Goal: Information Seeking & Learning: Learn about a topic

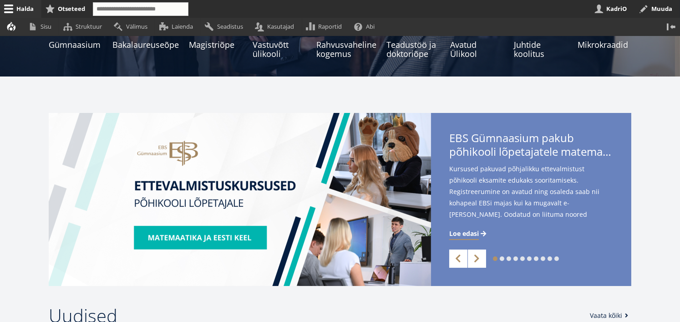
scroll to position [179, 0]
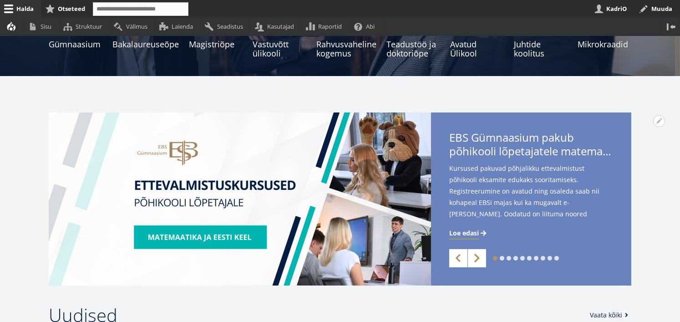
click at [477, 260] on link "Next" at bounding box center [477, 258] width 18 height 18
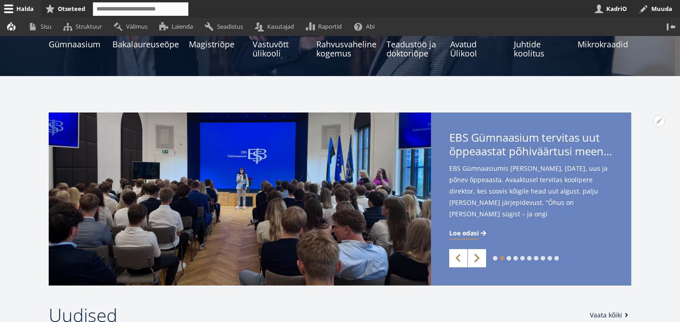
click at [475, 259] on link "Next" at bounding box center [477, 258] width 18 height 18
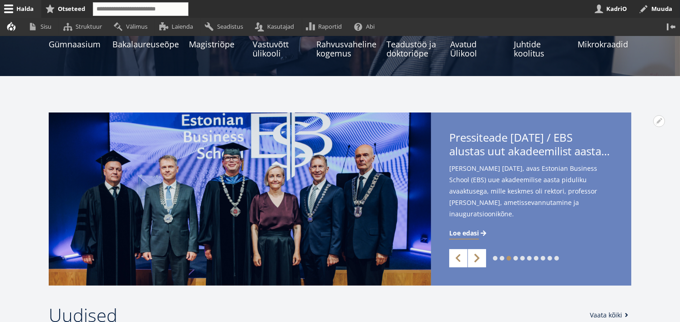
click at [479, 259] on link "Next" at bounding box center [477, 258] width 18 height 18
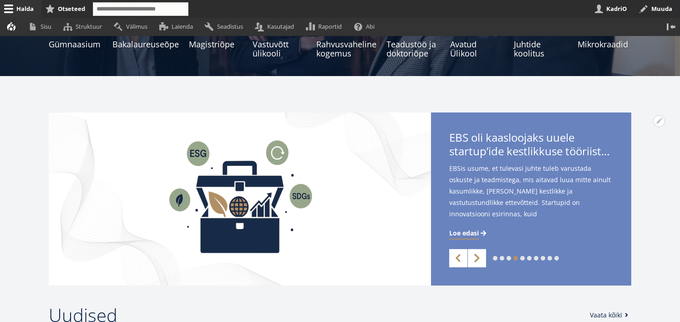
click at [479, 259] on link "Next" at bounding box center [477, 258] width 18 height 18
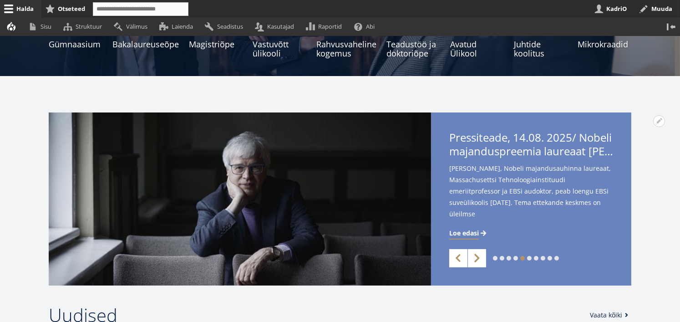
click at [479, 259] on link "Next" at bounding box center [477, 258] width 18 height 18
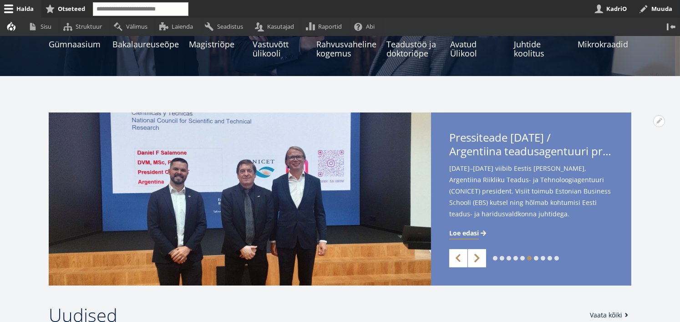
click at [479, 259] on link "Next" at bounding box center [477, 258] width 18 height 18
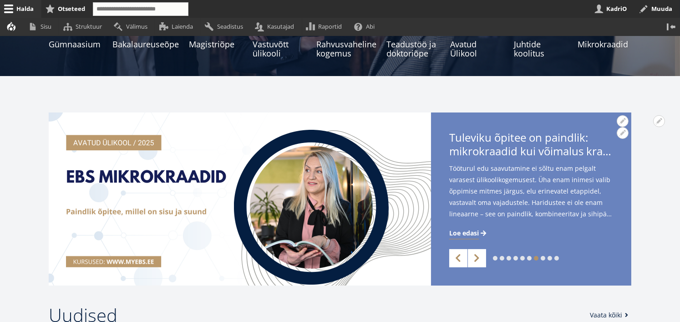
click at [465, 233] on span "Loe edasi" at bounding box center [464, 233] width 30 height 9
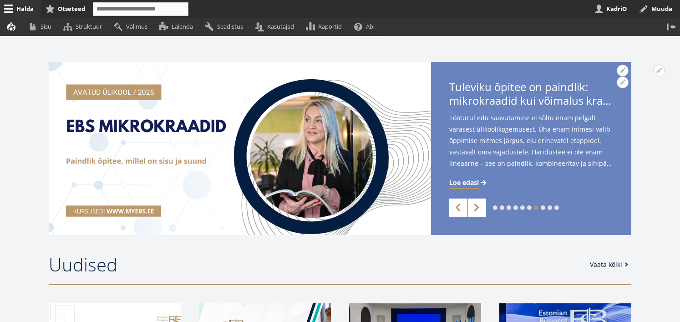
scroll to position [253, 0]
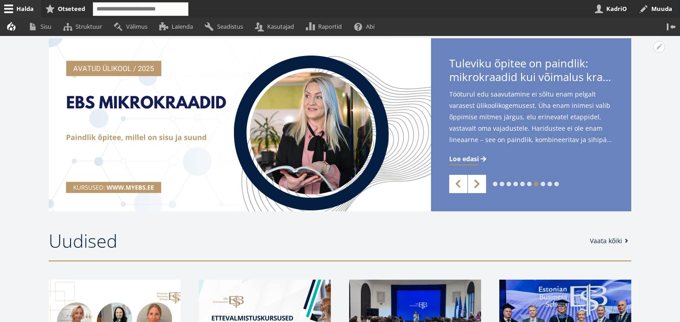
click at [482, 184] on link "Next" at bounding box center [477, 184] width 18 height 18
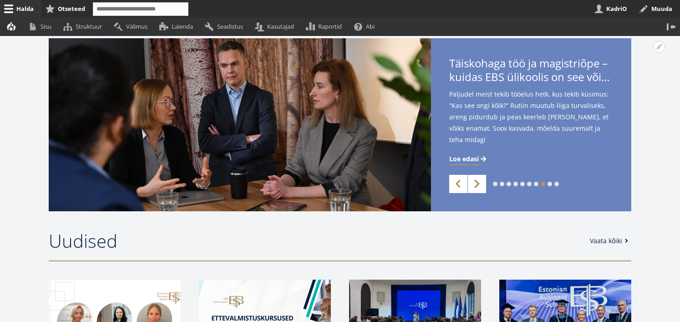
click at [482, 184] on link "Next" at bounding box center [477, 184] width 18 height 18
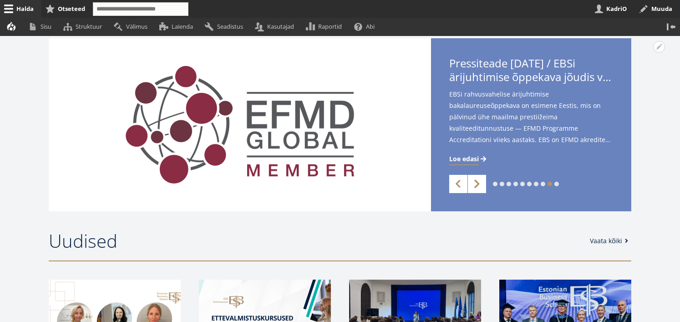
click at [482, 184] on link "Next" at bounding box center [477, 184] width 18 height 18
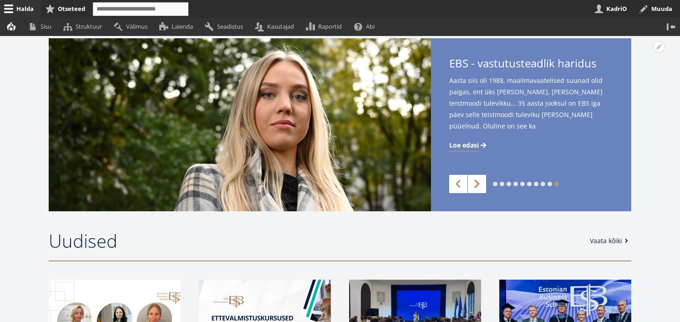
click at [482, 184] on link "Next" at bounding box center [477, 184] width 18 height 18
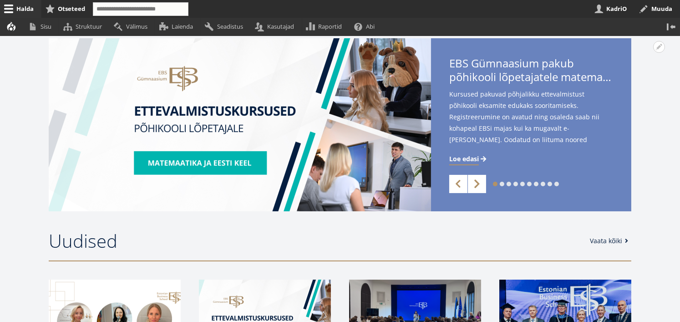
click at [482, 184] on link "Next" at bounding box center [477, 184] width 18 height 18
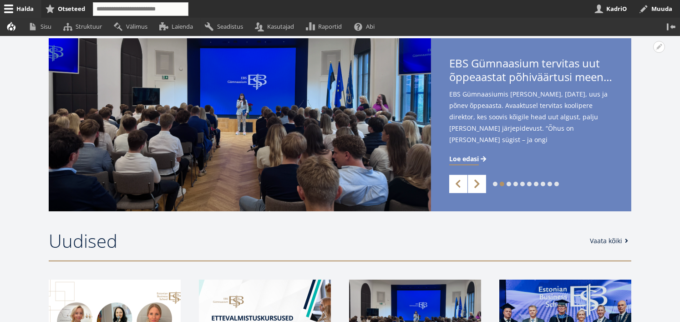
click at [482, 184] on link "Next" at bounding box center [477, 184] width 18 height 18
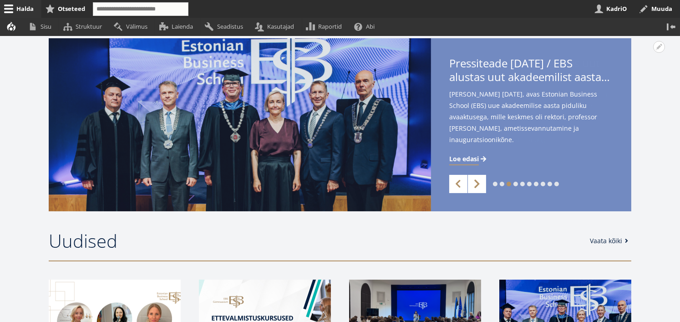
click at [482, 184] on link "Next" at bounding box center [477, 184] width 18 height 18
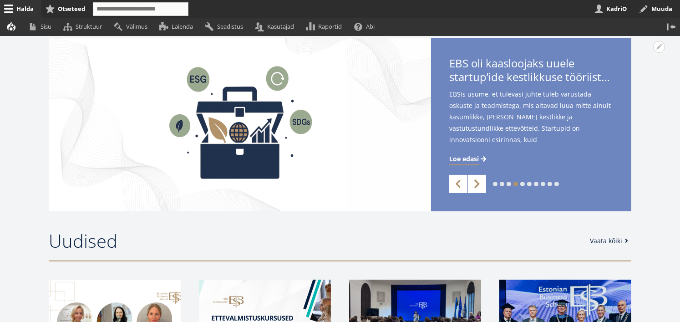
click at [482, 184] on link "Next" at bounding box center [477, 184] width 18 height 18
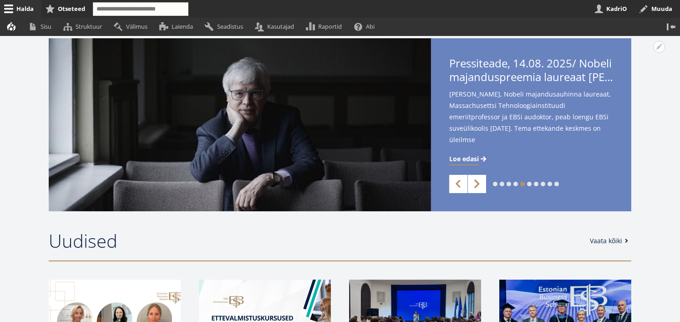
click at [482, 184] on link "Next" at bounding box center [477, 184] width 18 height 18
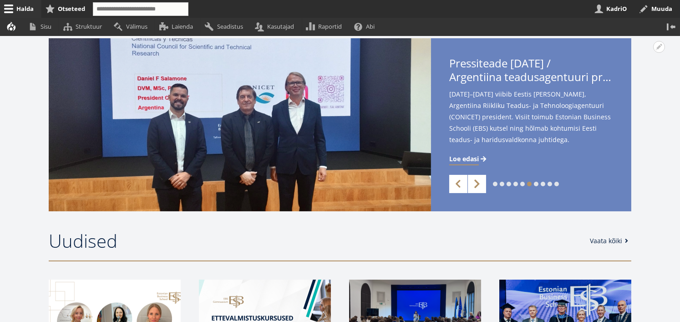
click at [482, 184] on link "Next" at bounding box center [477, 184] width 18 height 18
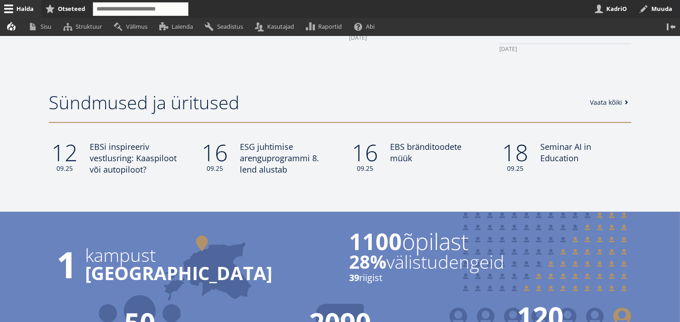
scroll to position [794, 0]
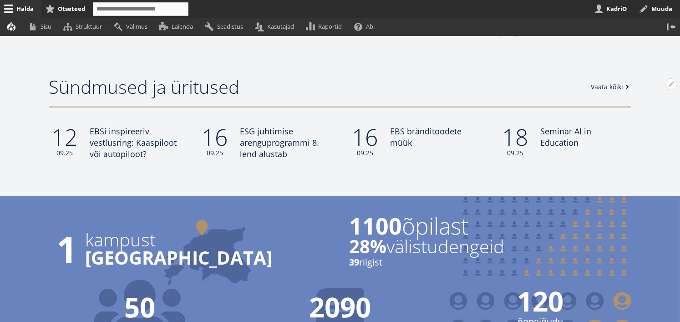
click at [607, 86] on link "Vaata kõiki" at bounding box center [611, 86] width 41 height 9
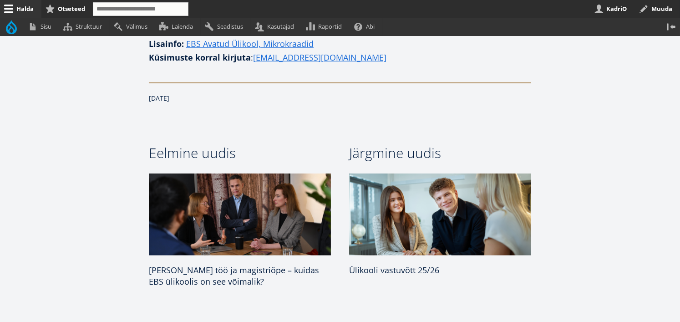
scroll to position [1363, 0]
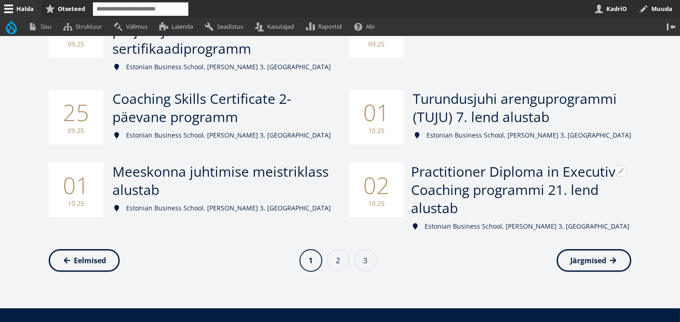
scroll to position [463, 0]
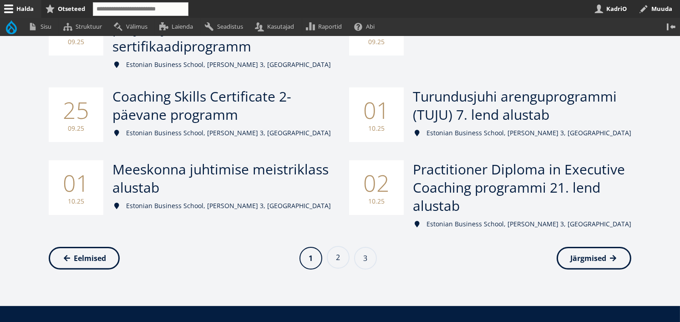
click at [341, 263] on link "Page 2" at bounding box center [338, 257] width 23 height 23
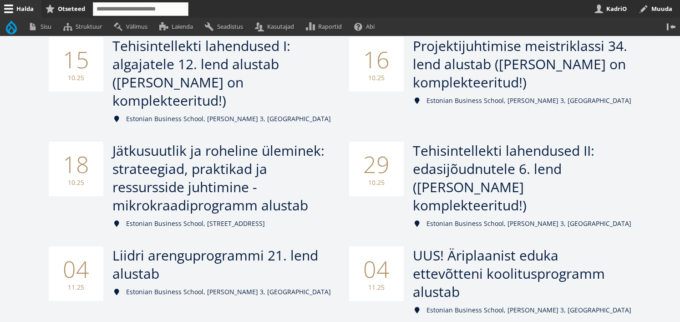
scroll to position [321, 0]
